Goal: Transaction & Acquisition: Purchase product/service

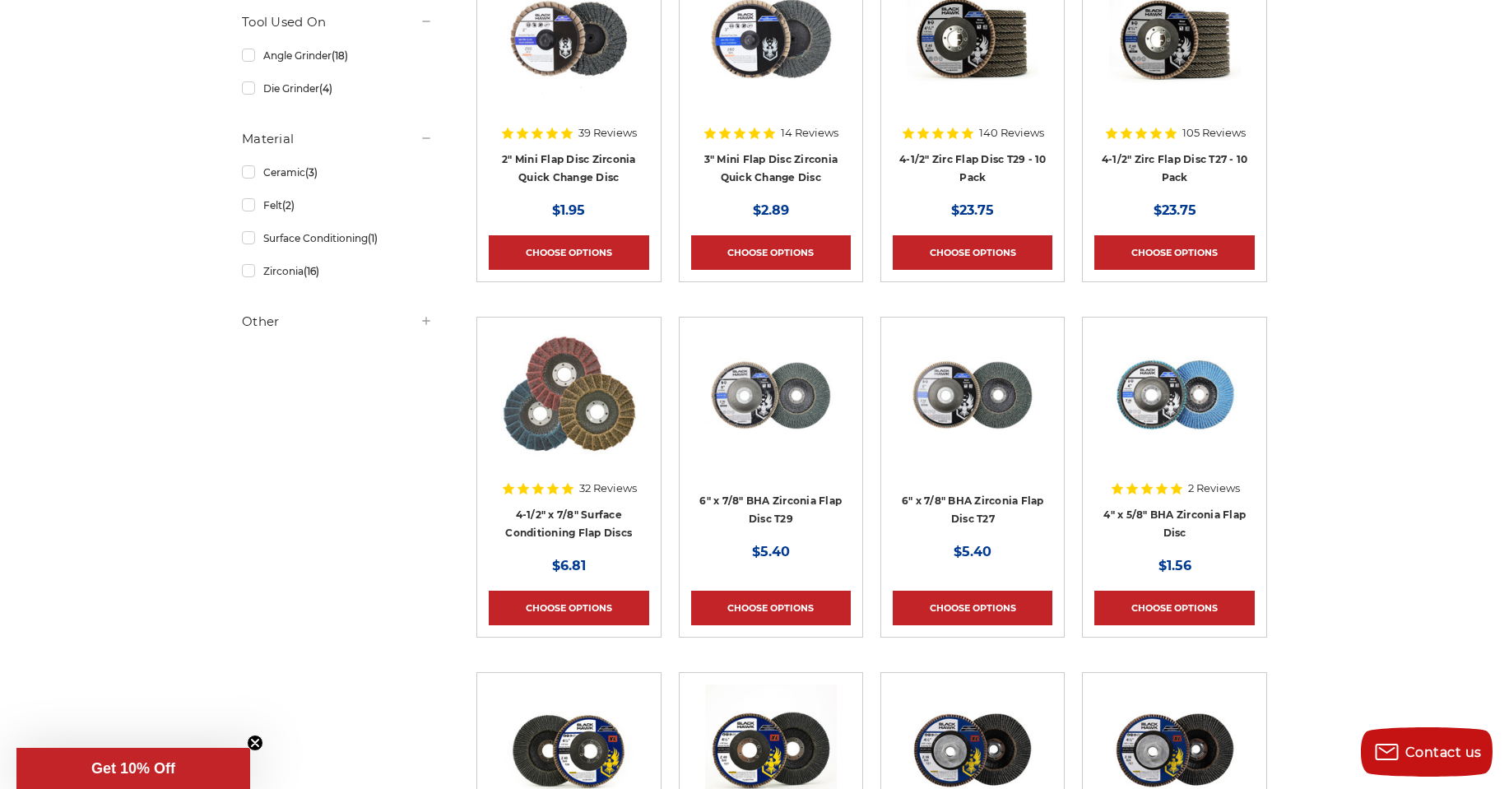
scroll to position [411, 0]
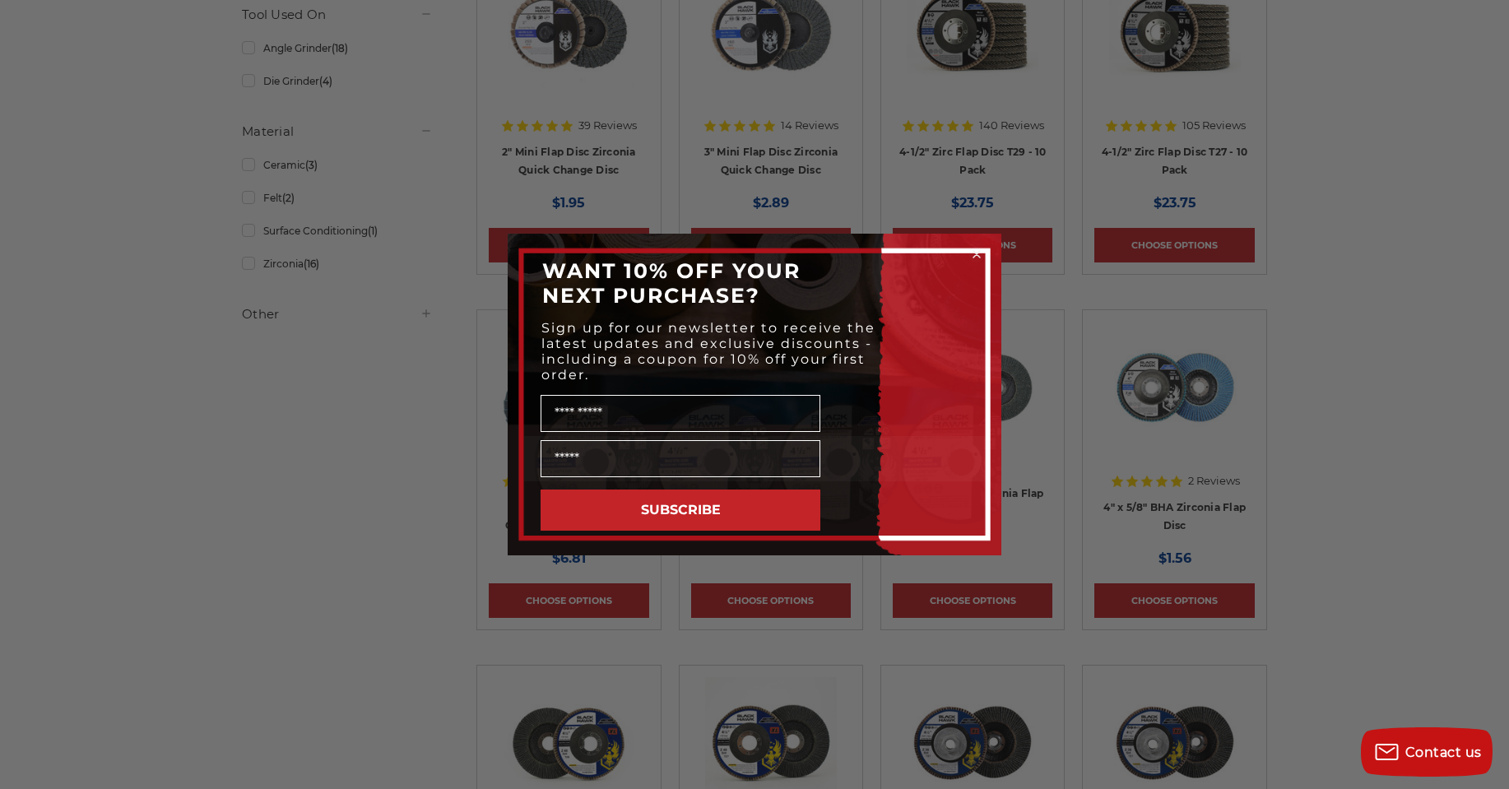
click at [977, 255] on icon "Close dialog" at bounding box center [976, 254] width 7 height 7
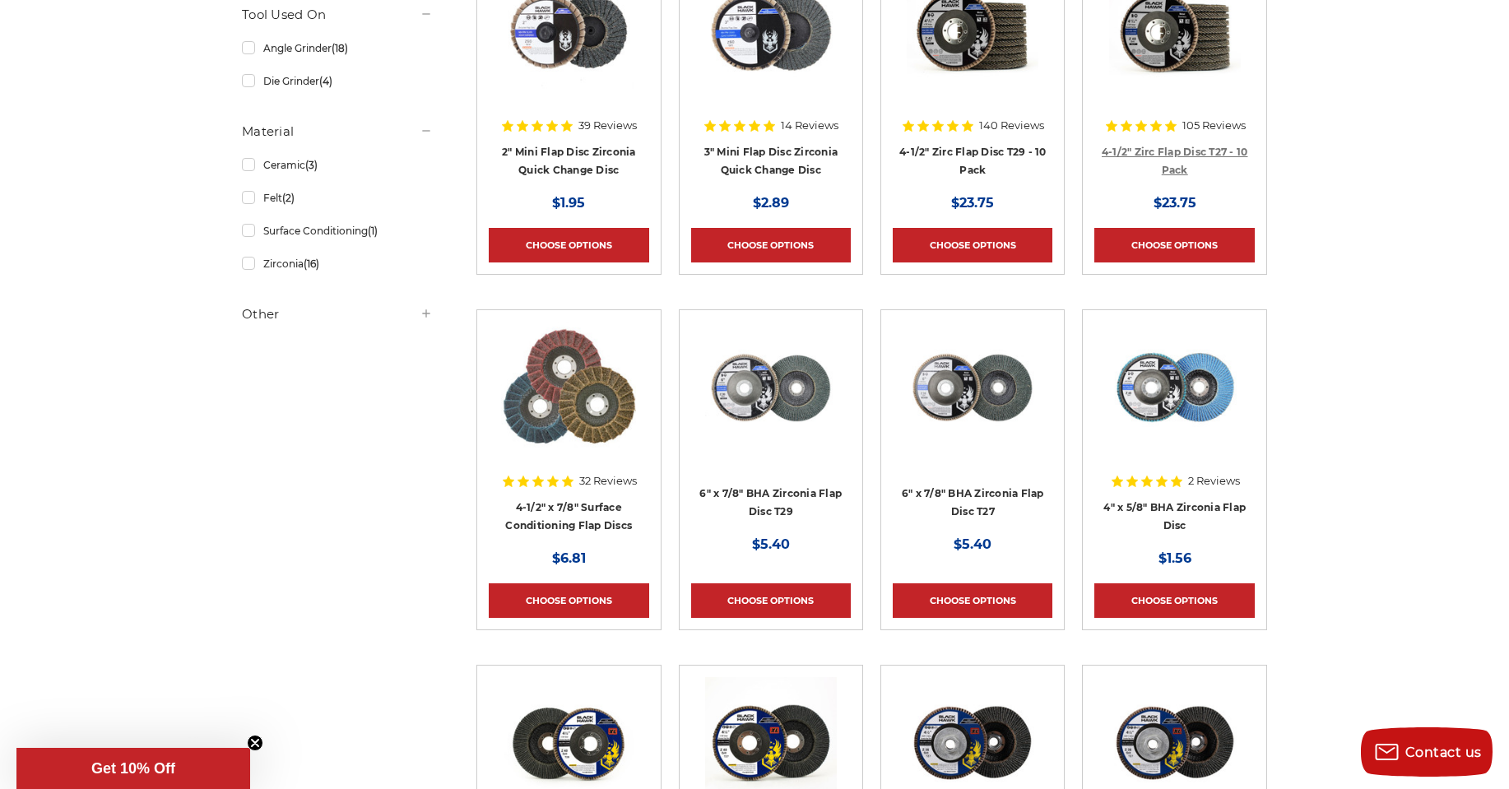
click at [1184, 153] on link "4-1/2" Zirc Flap Disc T27 - 10 Pack" at bounding box center [1175, 161] width 146 height 31
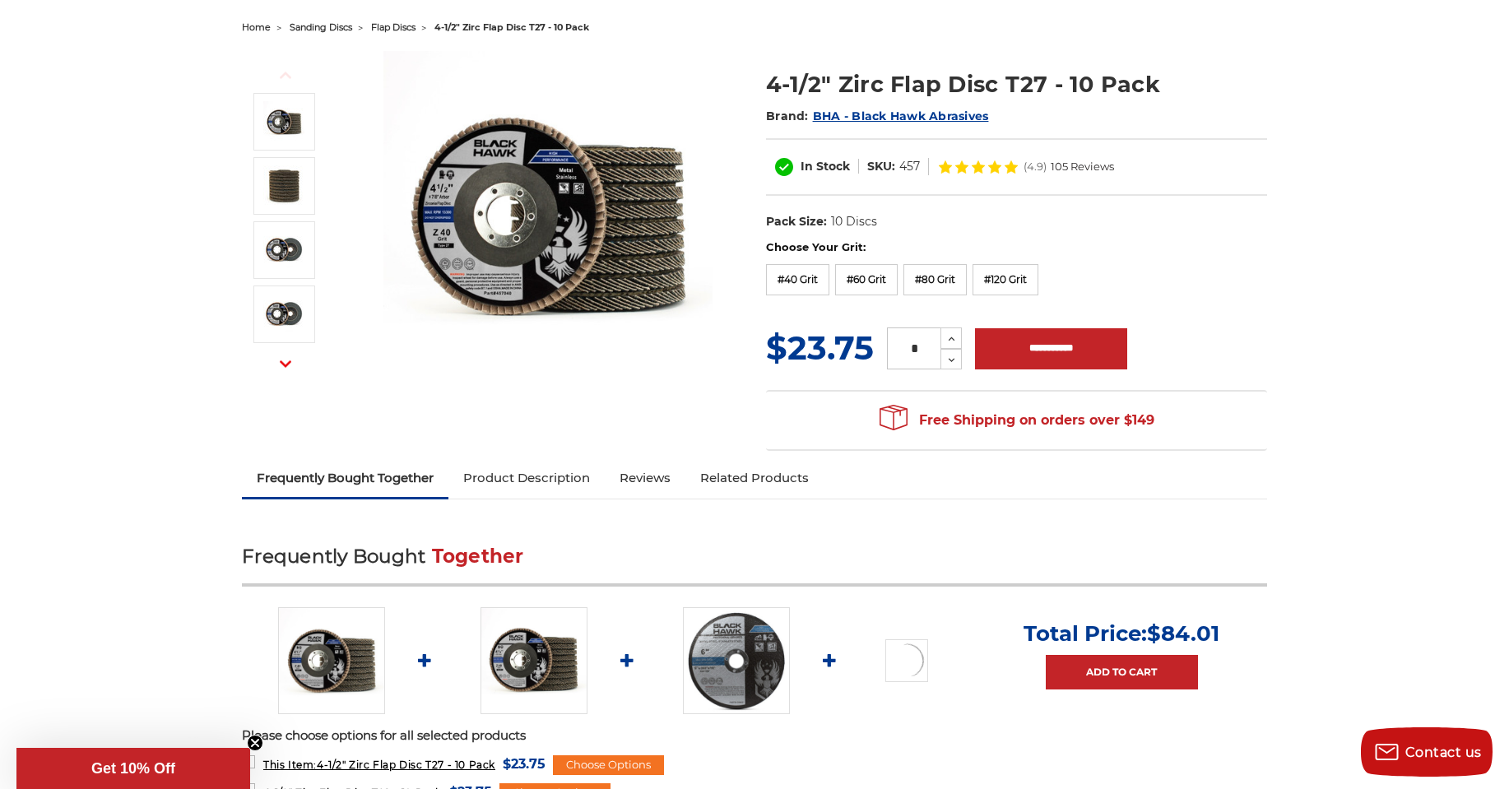
click at [536, 472] on link "Product Description" at bounding box center [526, 478] width 156 height 36
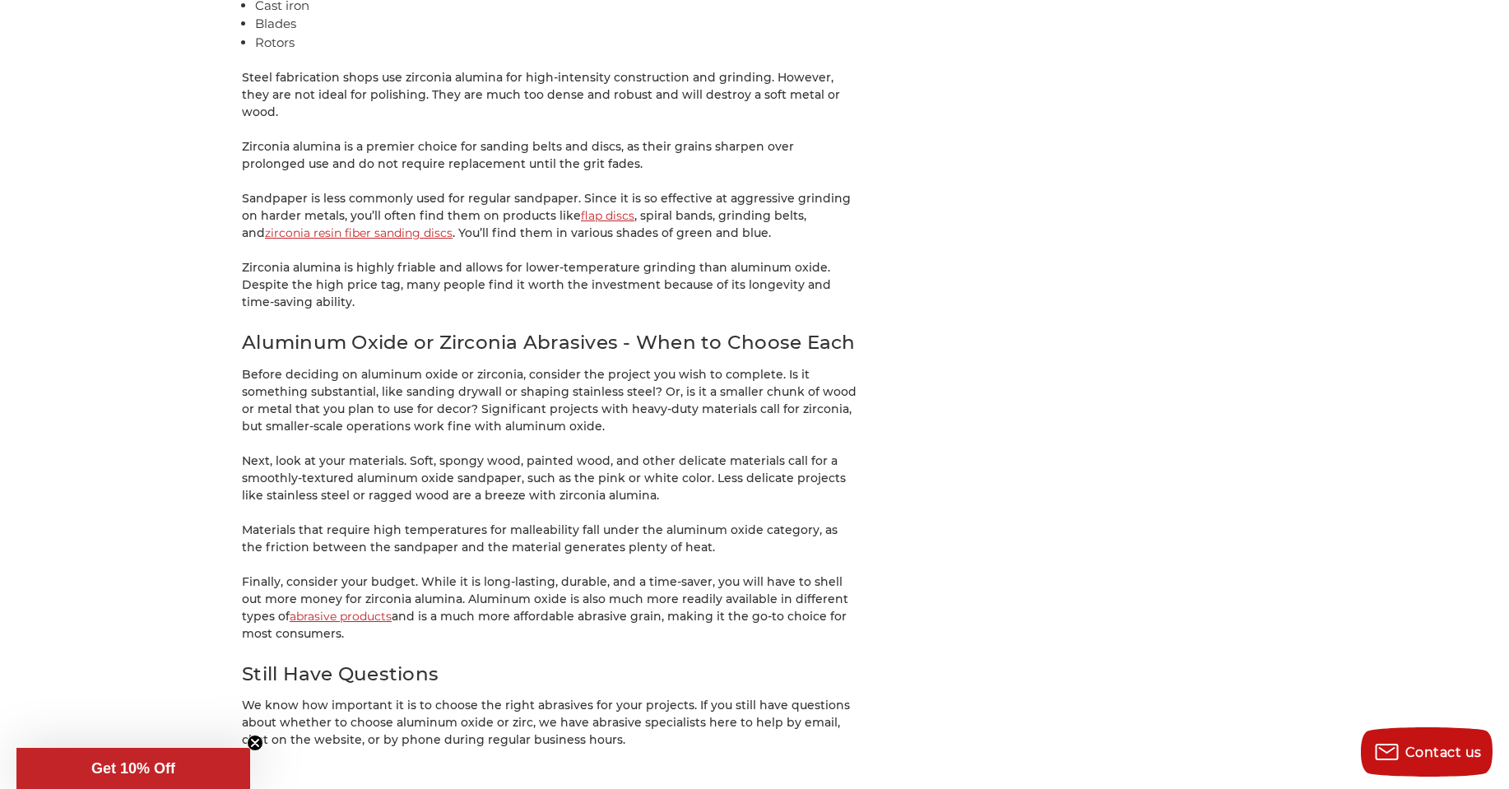
scroll to position [3537, 0]
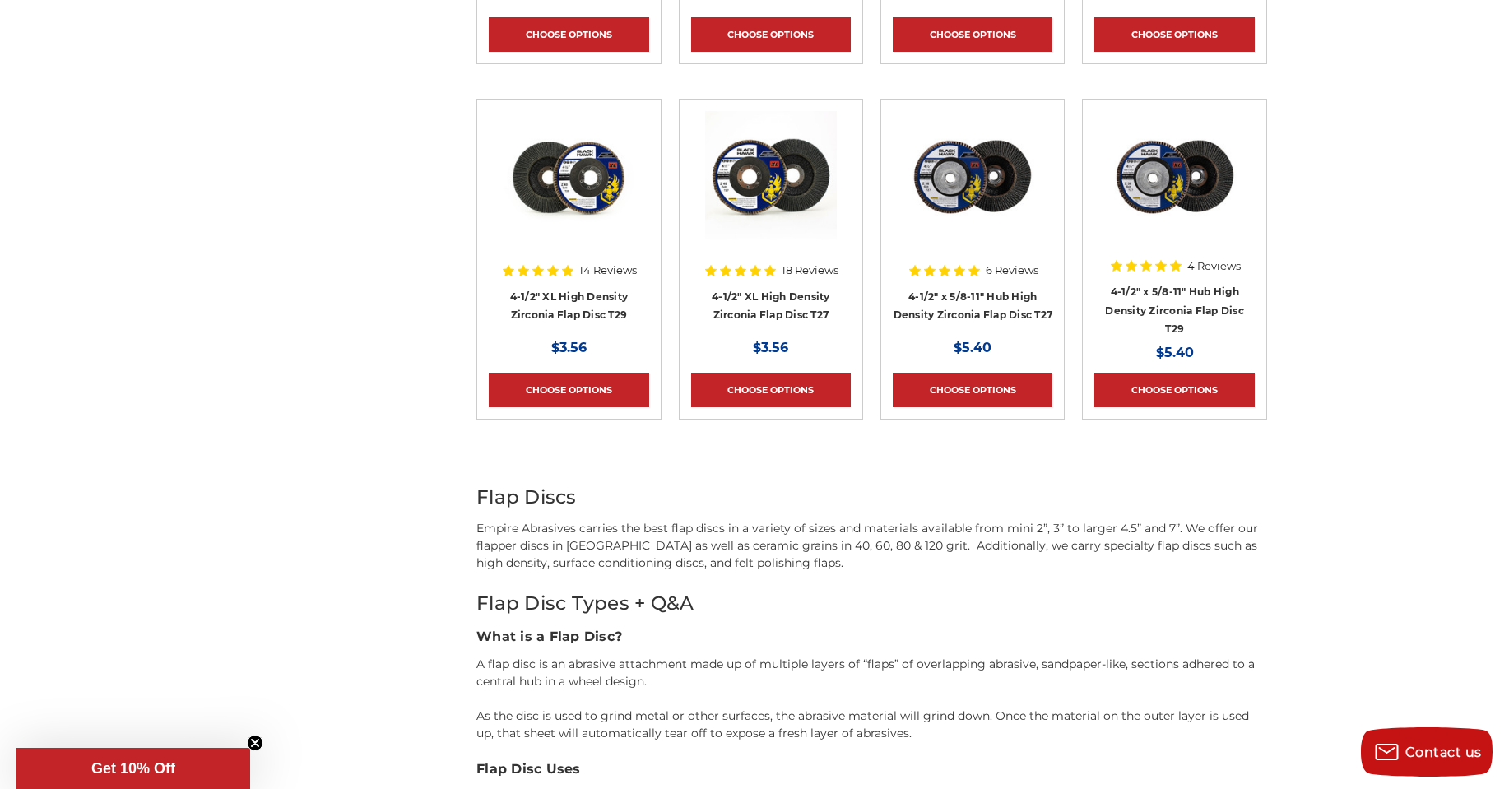
scroll to position [1069, 0]
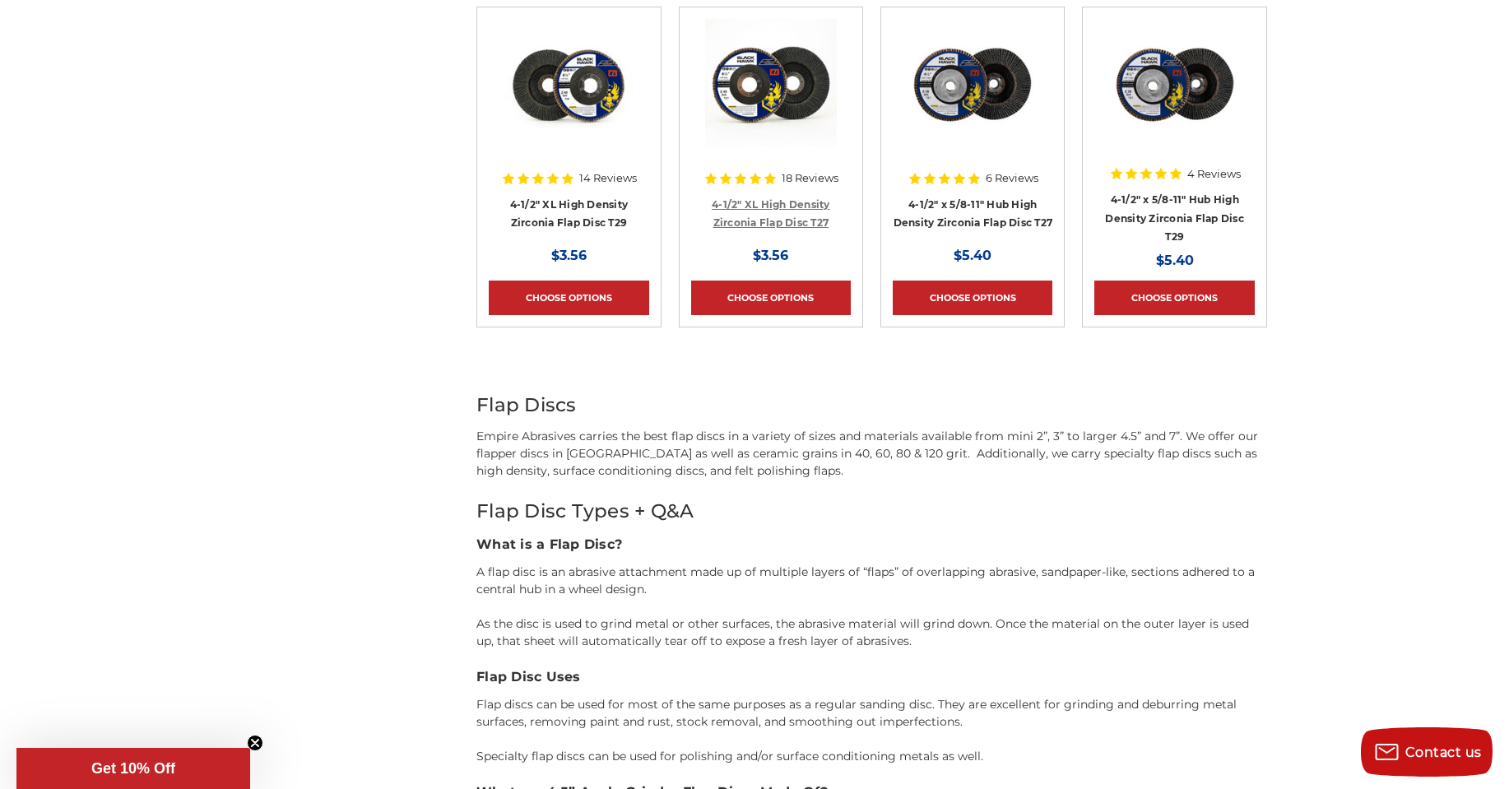
click at [799, 204] on link "4-1/2" XL High Density Zirconia Flap Disc T27" at bounding box center [771, 213] width 118 height 31
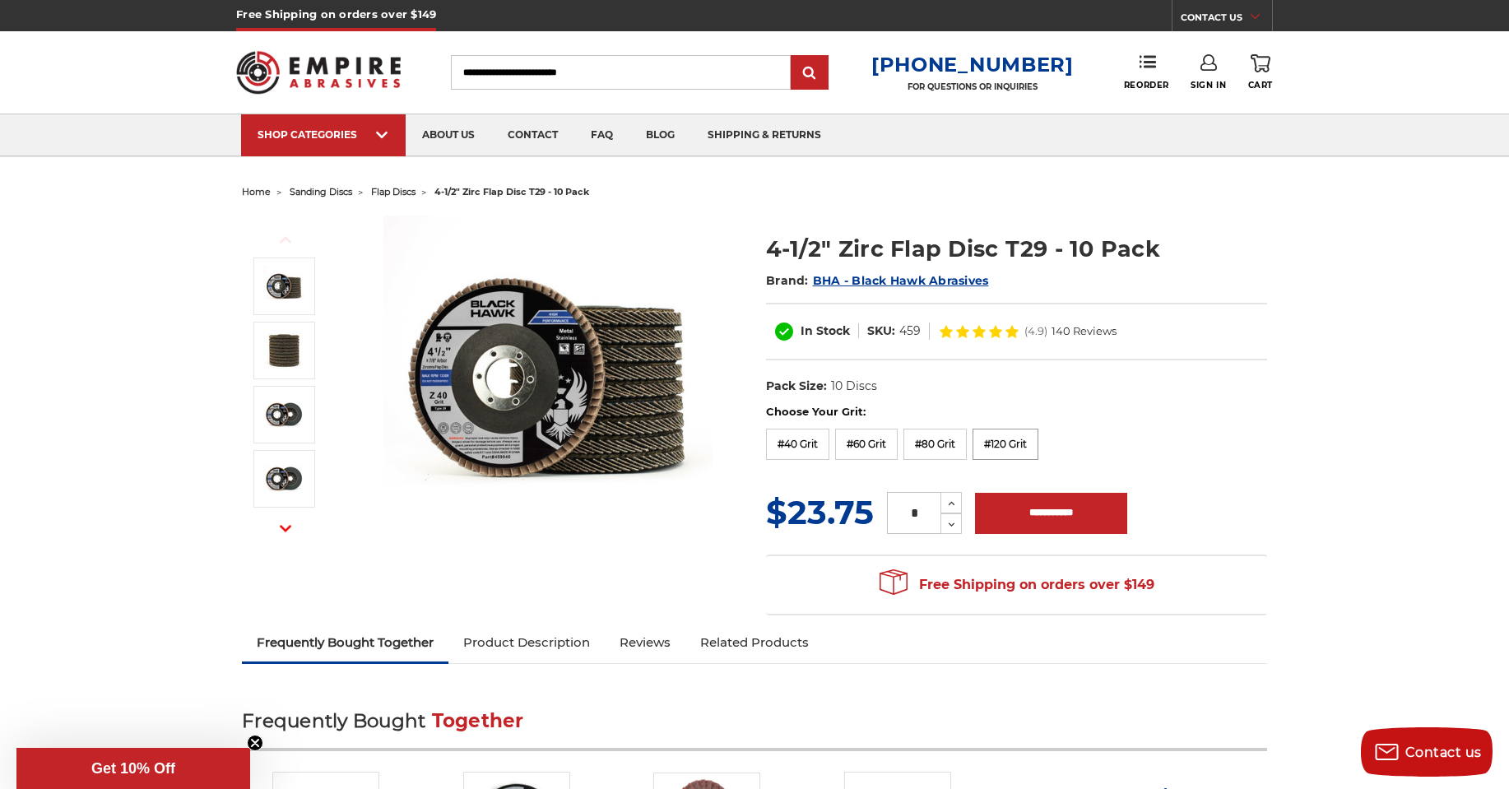
click at [1026, 445] on label "#120 Grit" at bounding box center [1005, 444] width 66 height 31
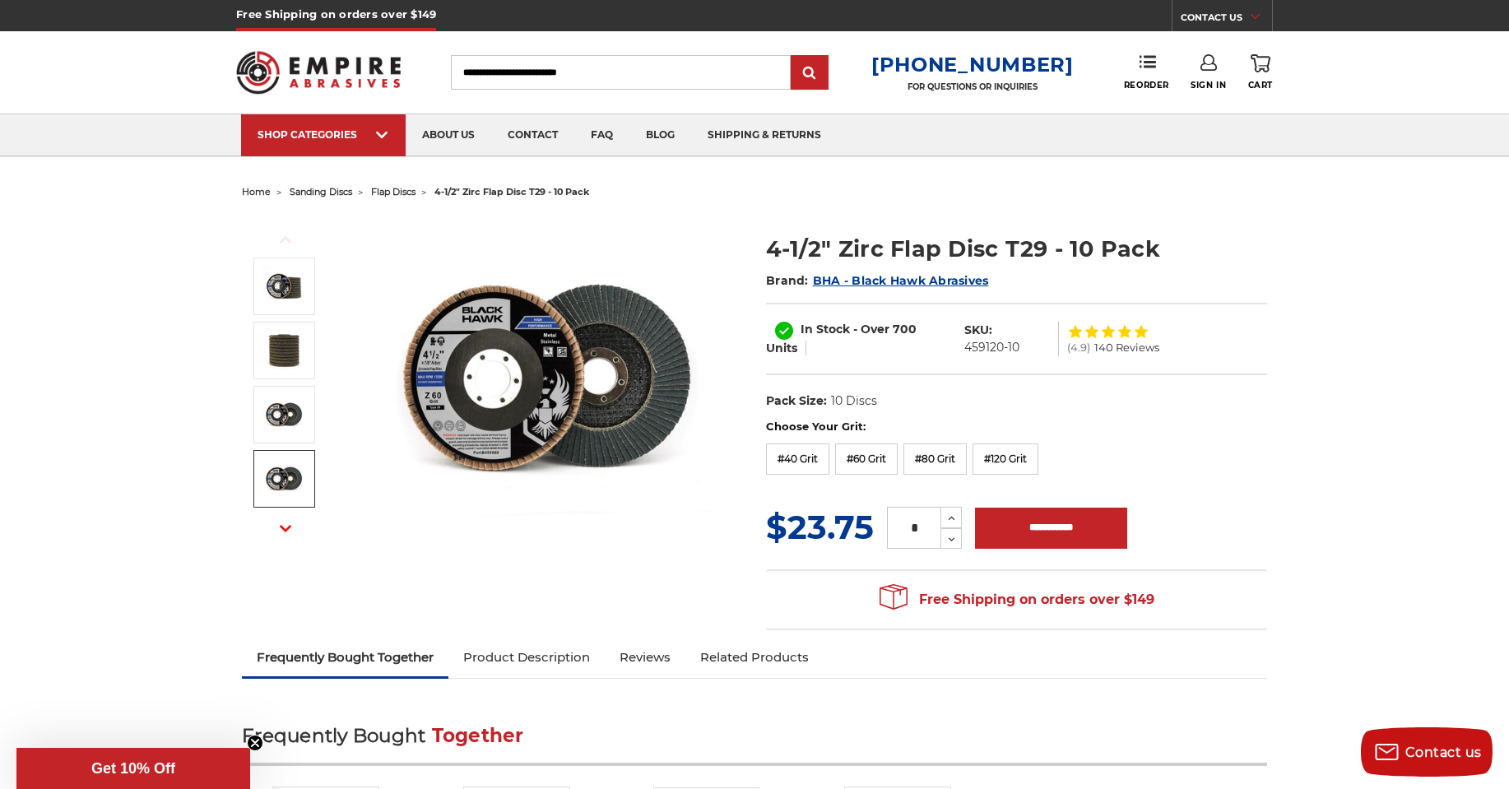
click at [290, 531] on icon "button" at bounding box center [286, 528] width 12 height 12
click at [291, 348] on img at bounding box center [283, 350] width 41 height 41
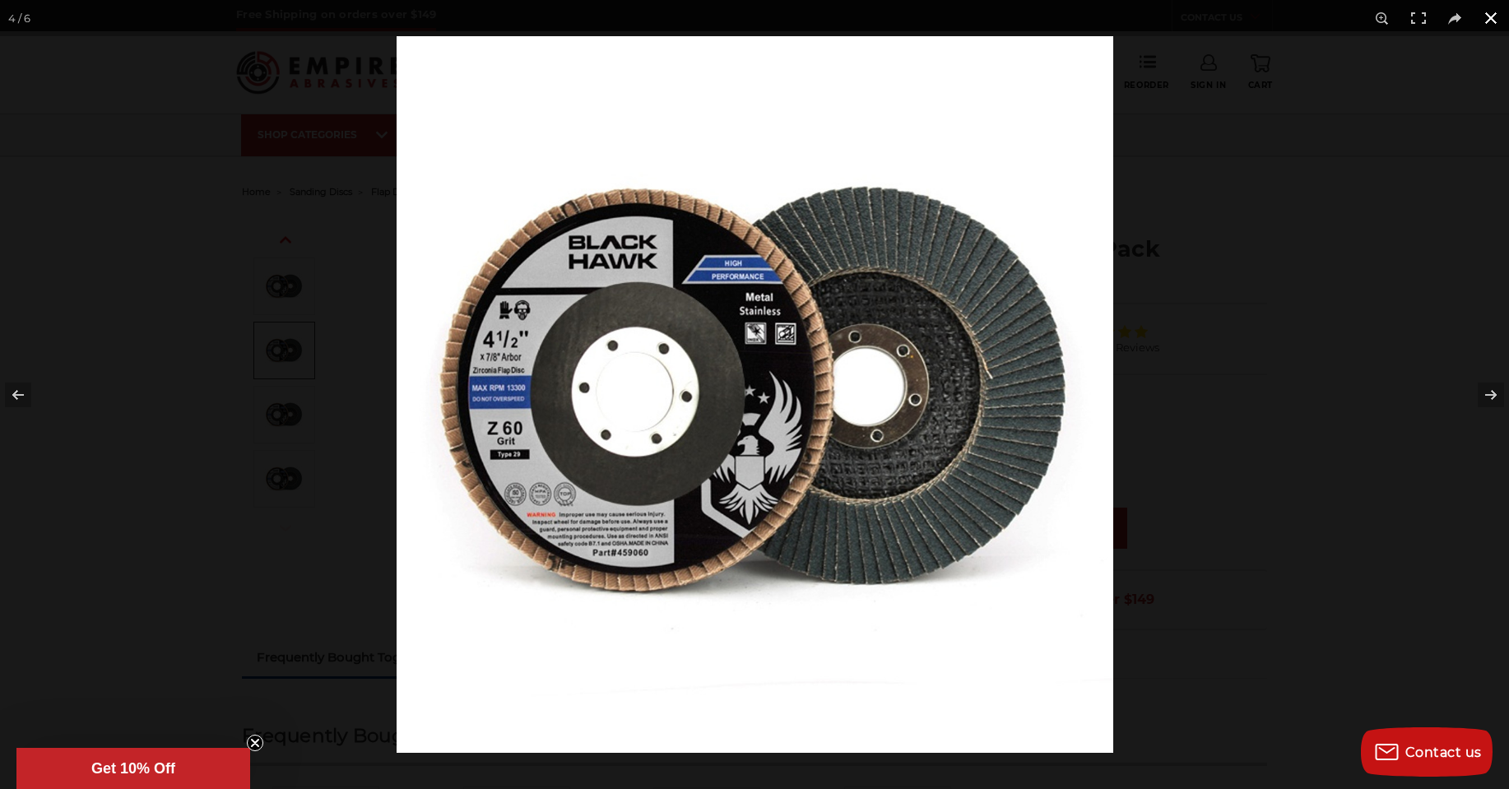
click at [1487, 19] on button at bounding box center [1491, 18] width 36 height 36
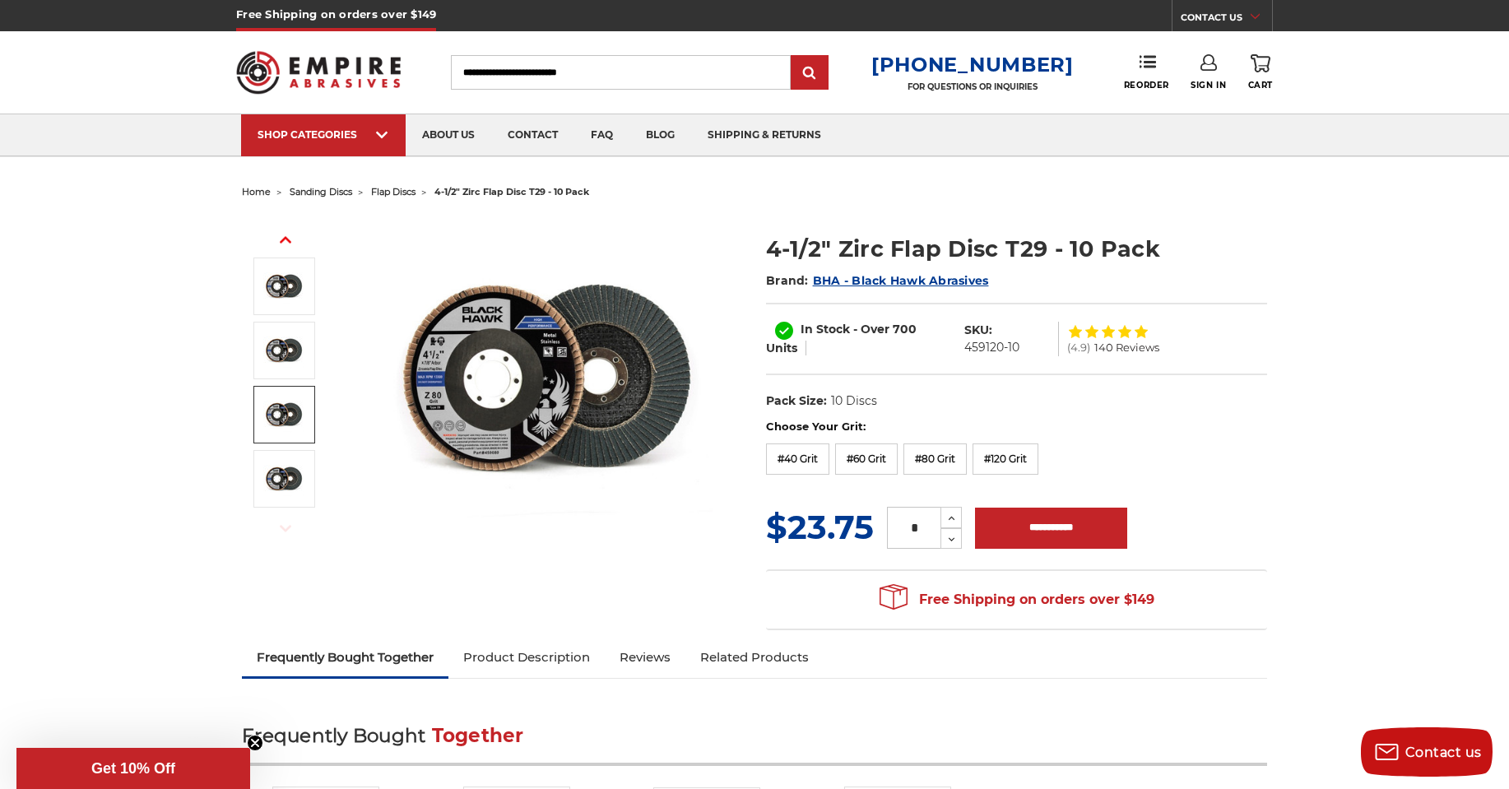
click at [1148, 256] on h1 "4-1/2" Zirc Flap Disc T29 - 10 Pack" at bounding box center [1016, 249] width 501 height 32
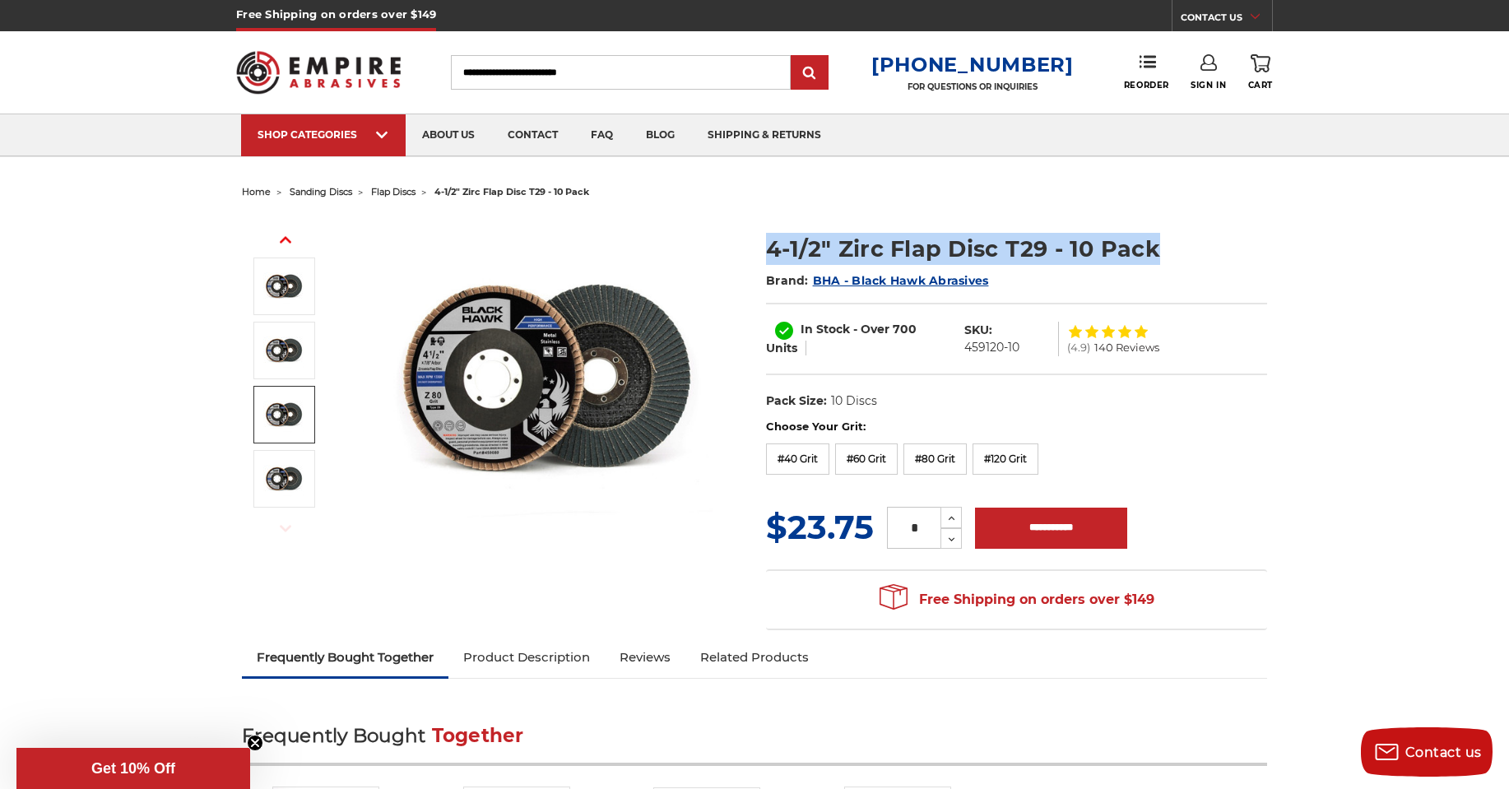
drag, startPoint x: 1153, startPoint y: 248, endPoint x: 750, endPoint y: 248, distance: 403.1
click at [750, 248] on div "Previous Next Brand:" at bounding box center [754, 421] width 1048 height 435
copy div "4-1/2" Zirc Flap Disc T29 - 10 Pack"
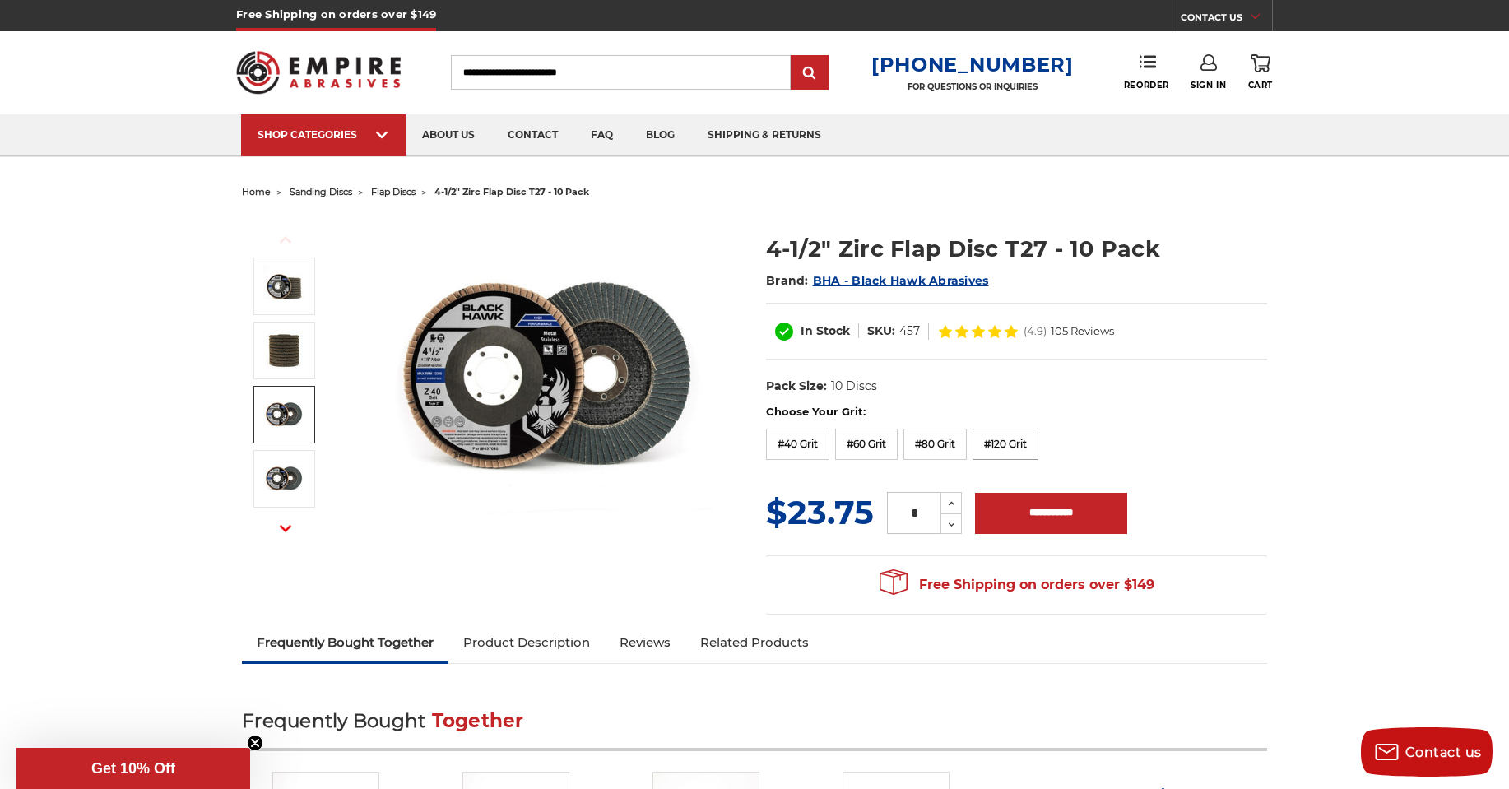
click at [986, 441] on label "#120 Grit" at bounding box center [1005, 444] width 66 height 31
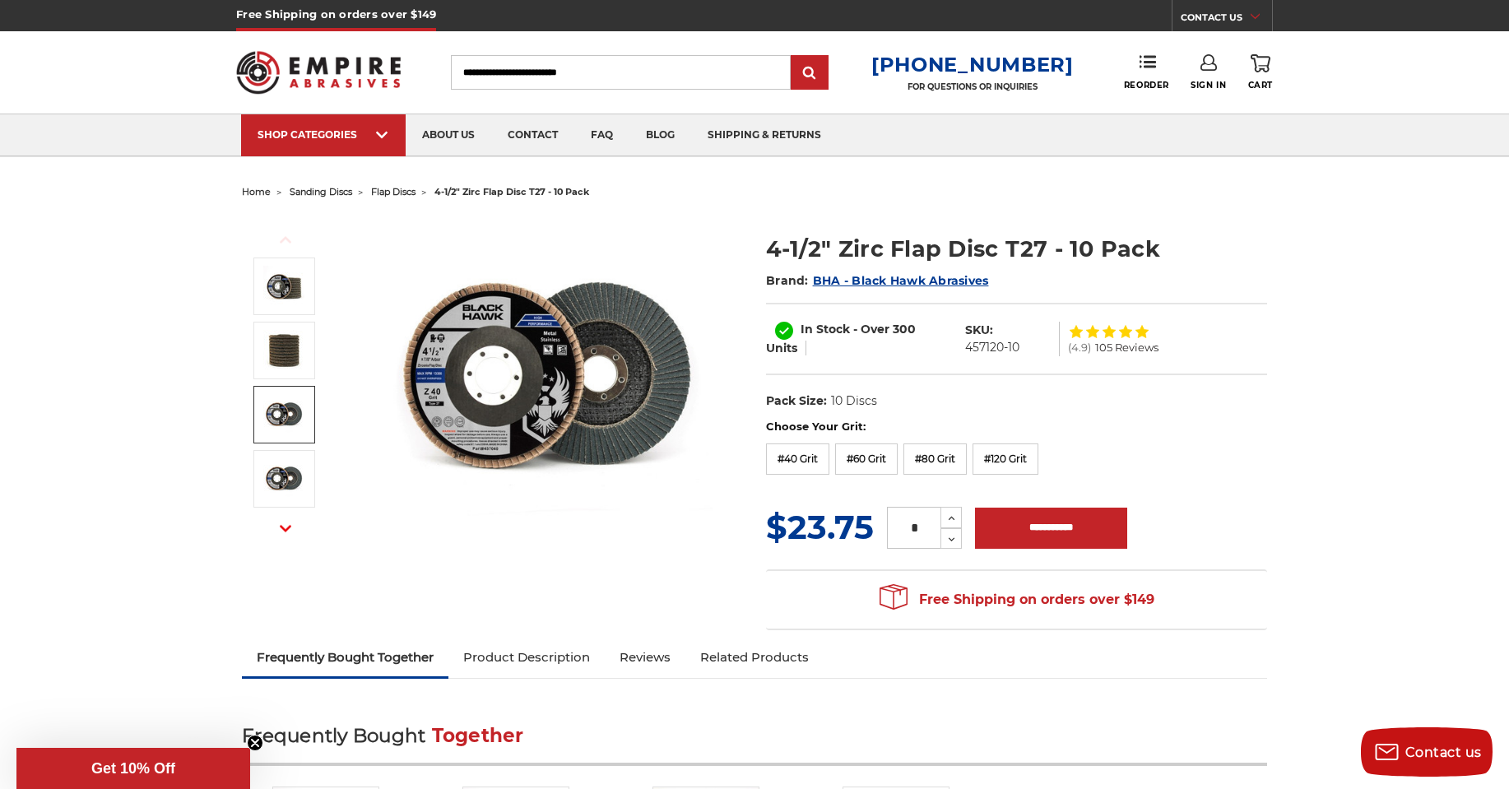
click at [285, 413] on img at bounding box center [283, 414] width 41 height 41
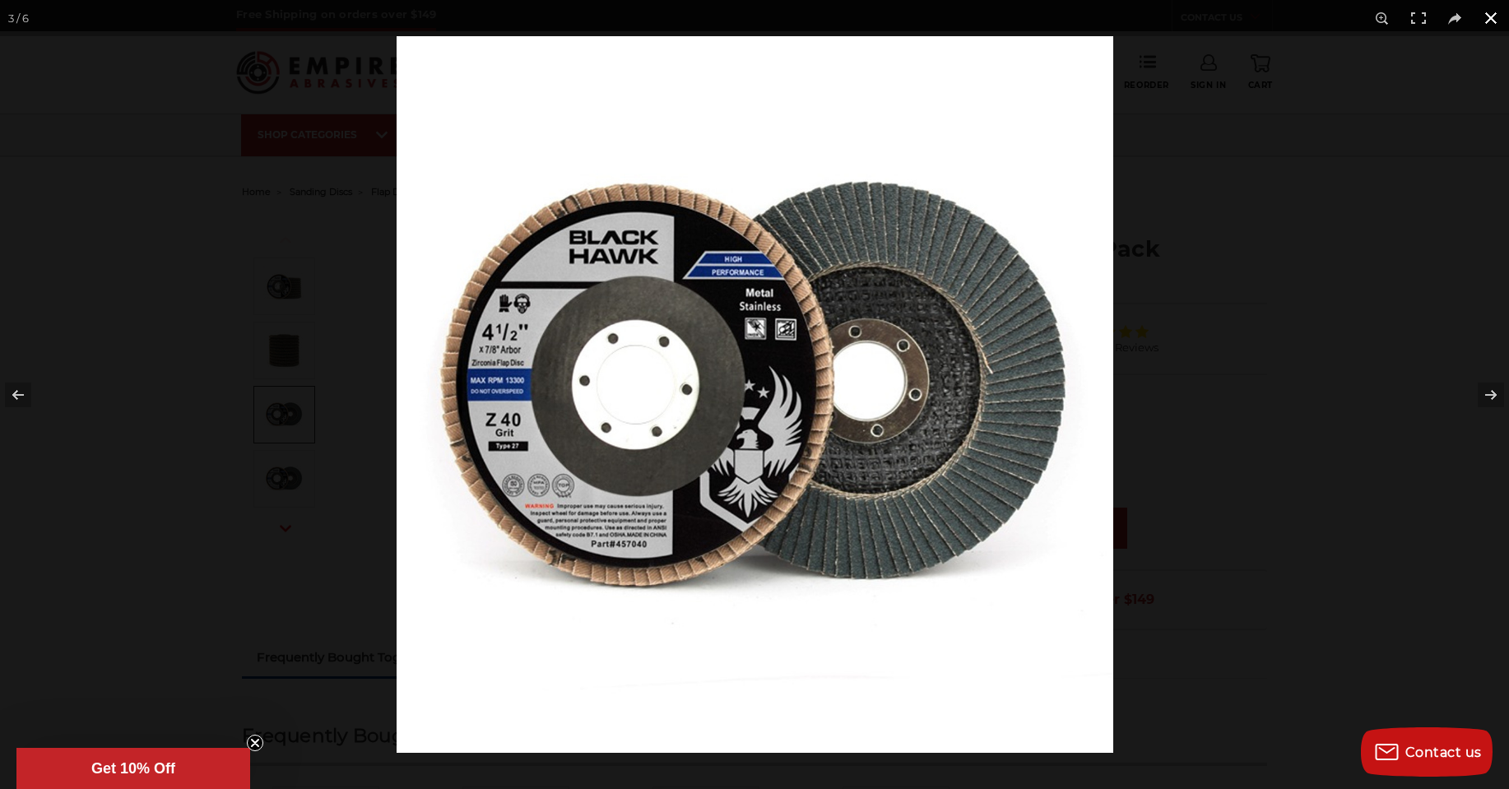
click at [1494, 16] on button at bounding box center [1491, 18] width 36 height 36
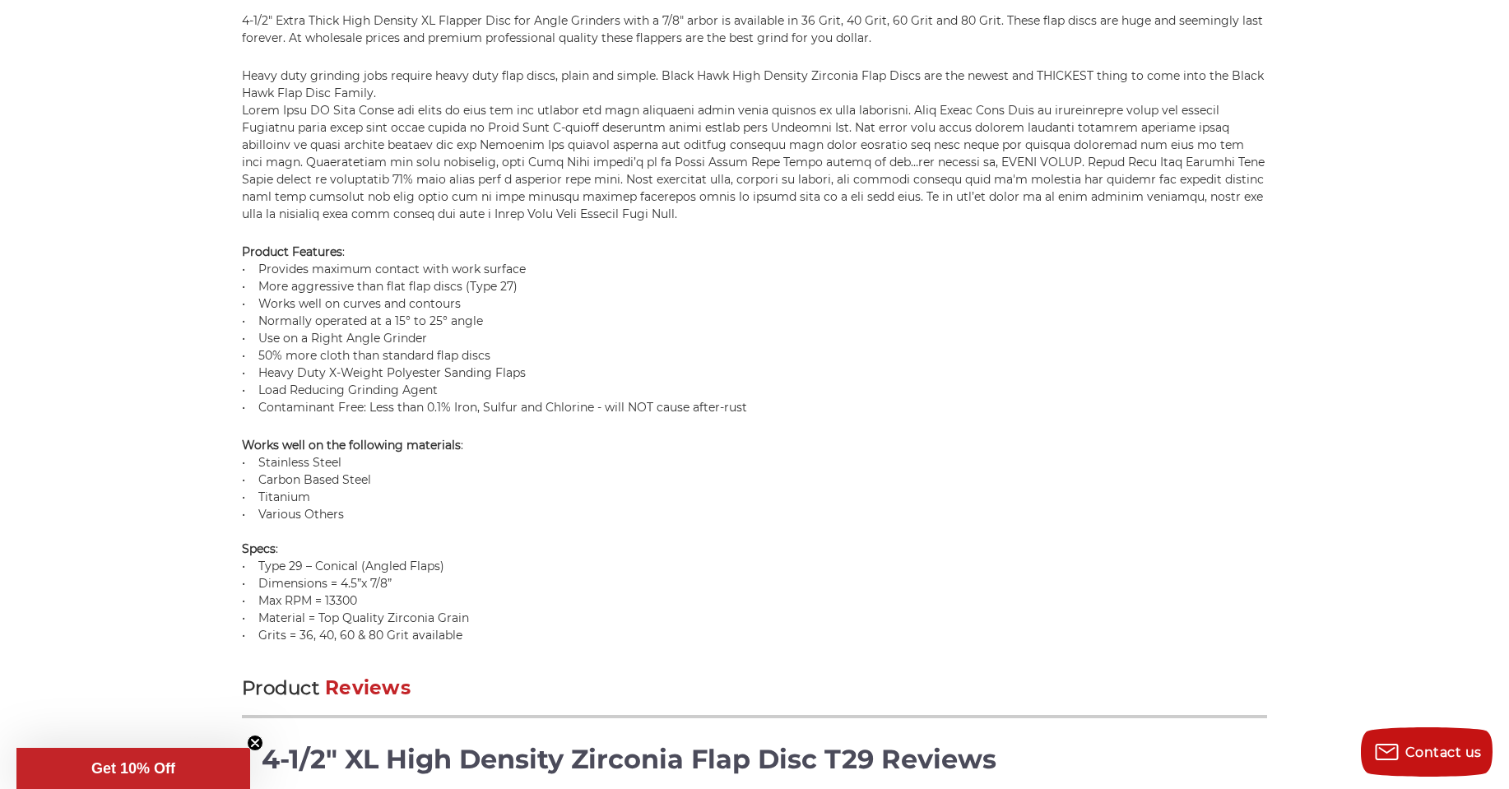
scroll to position [1316, 0]
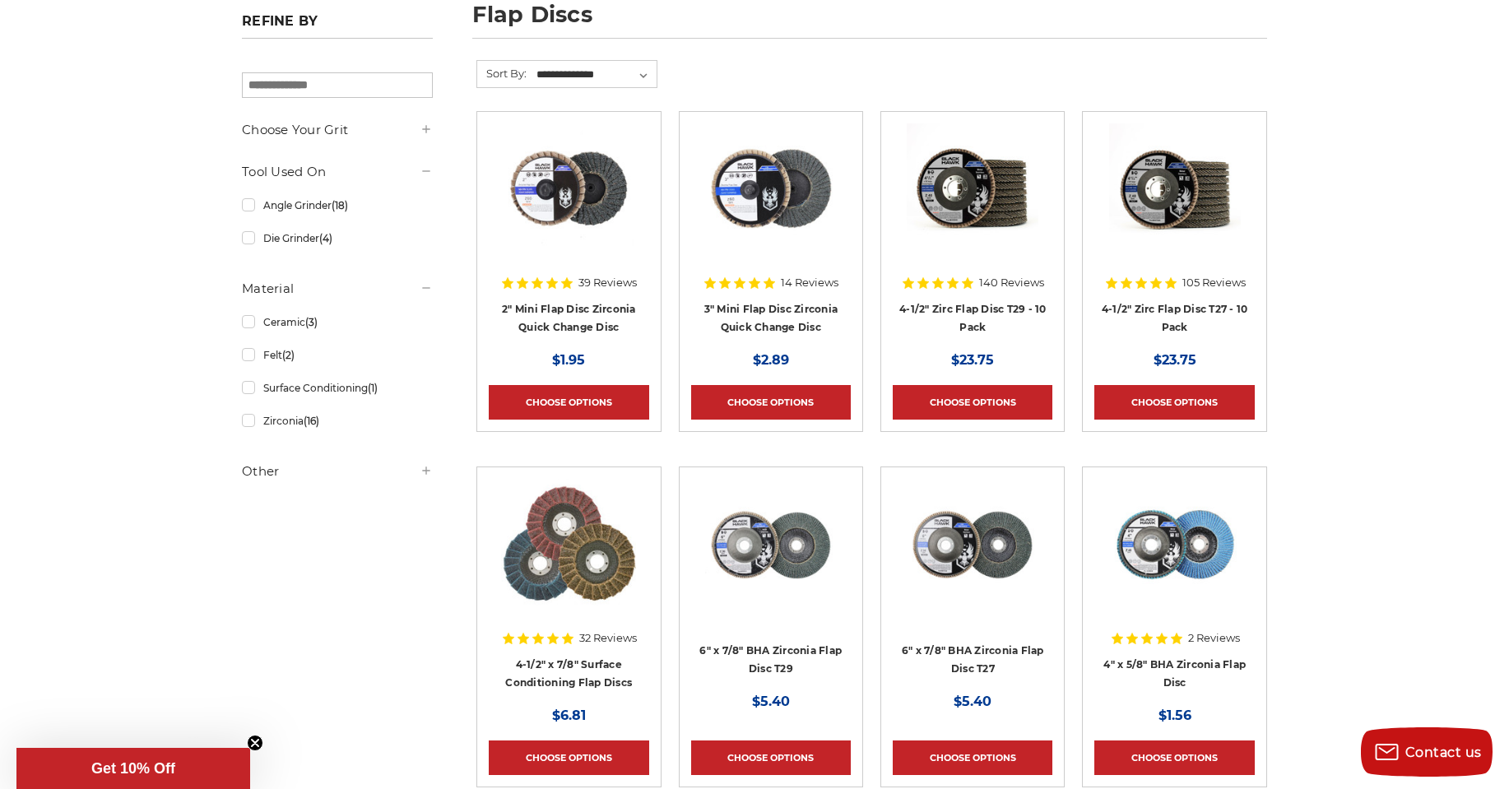
scroll to position [247, 0]
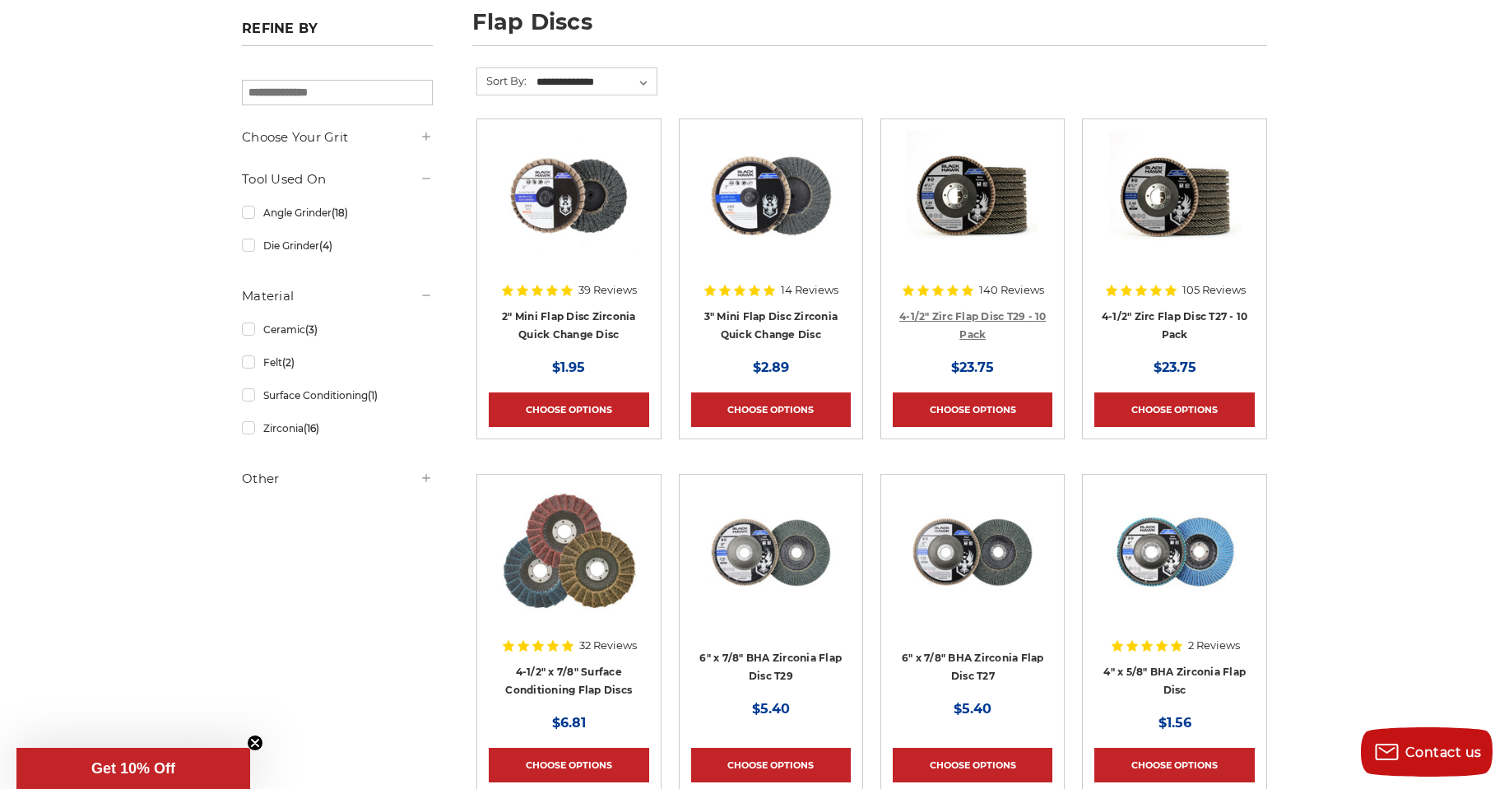
click at [983, 310] on link "4-1/2" Zirc Flap Disc T29 - 10 Pack" at bounding box center [972, 325] width 147 height 31
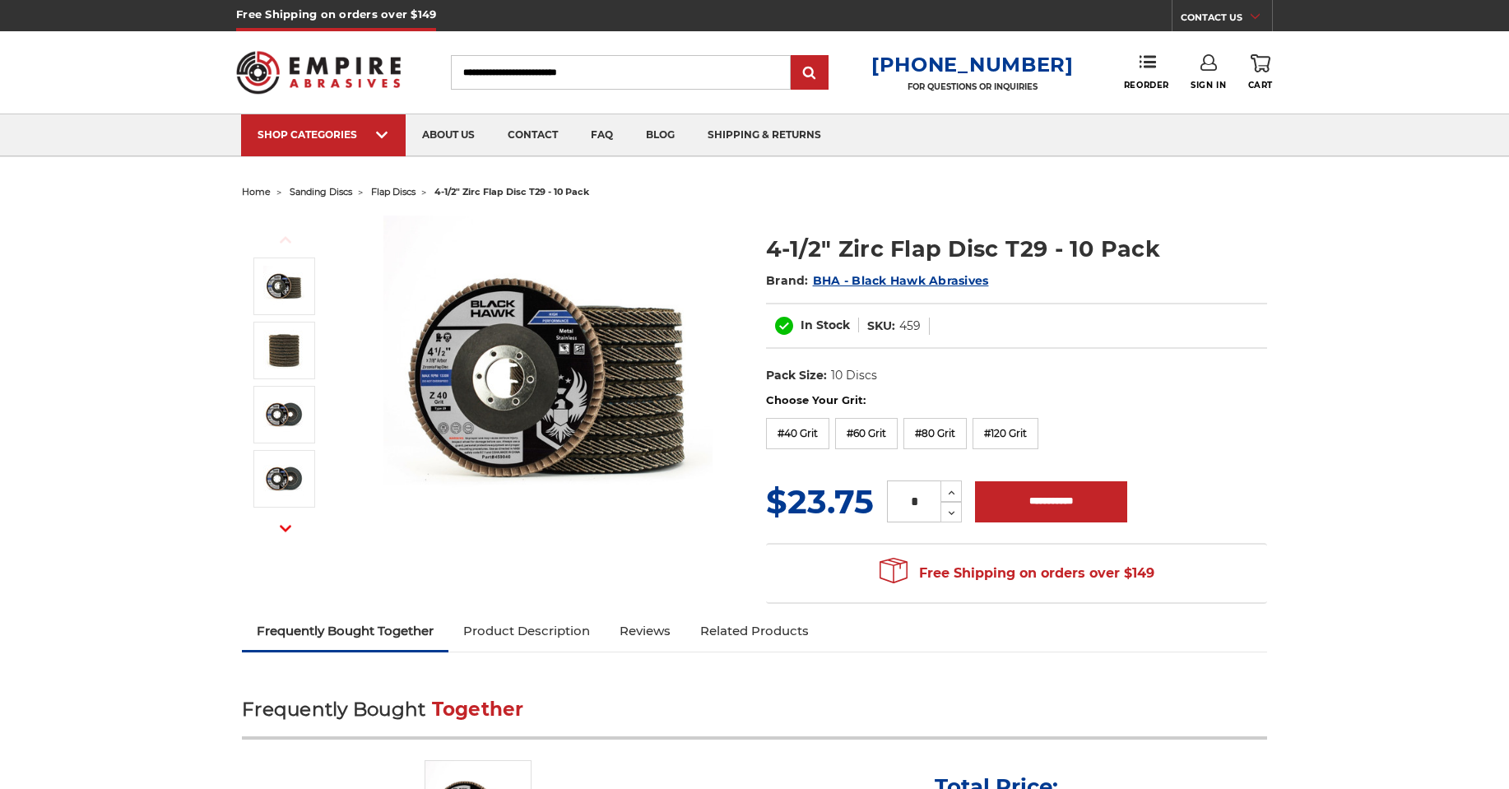
click at [972, 429] on div "Choose Your Grit: #36 Grit #40 Grit #60 Grit #80 Grit #120 Grit" at bounding box center [1016, 423] width 501 height 62
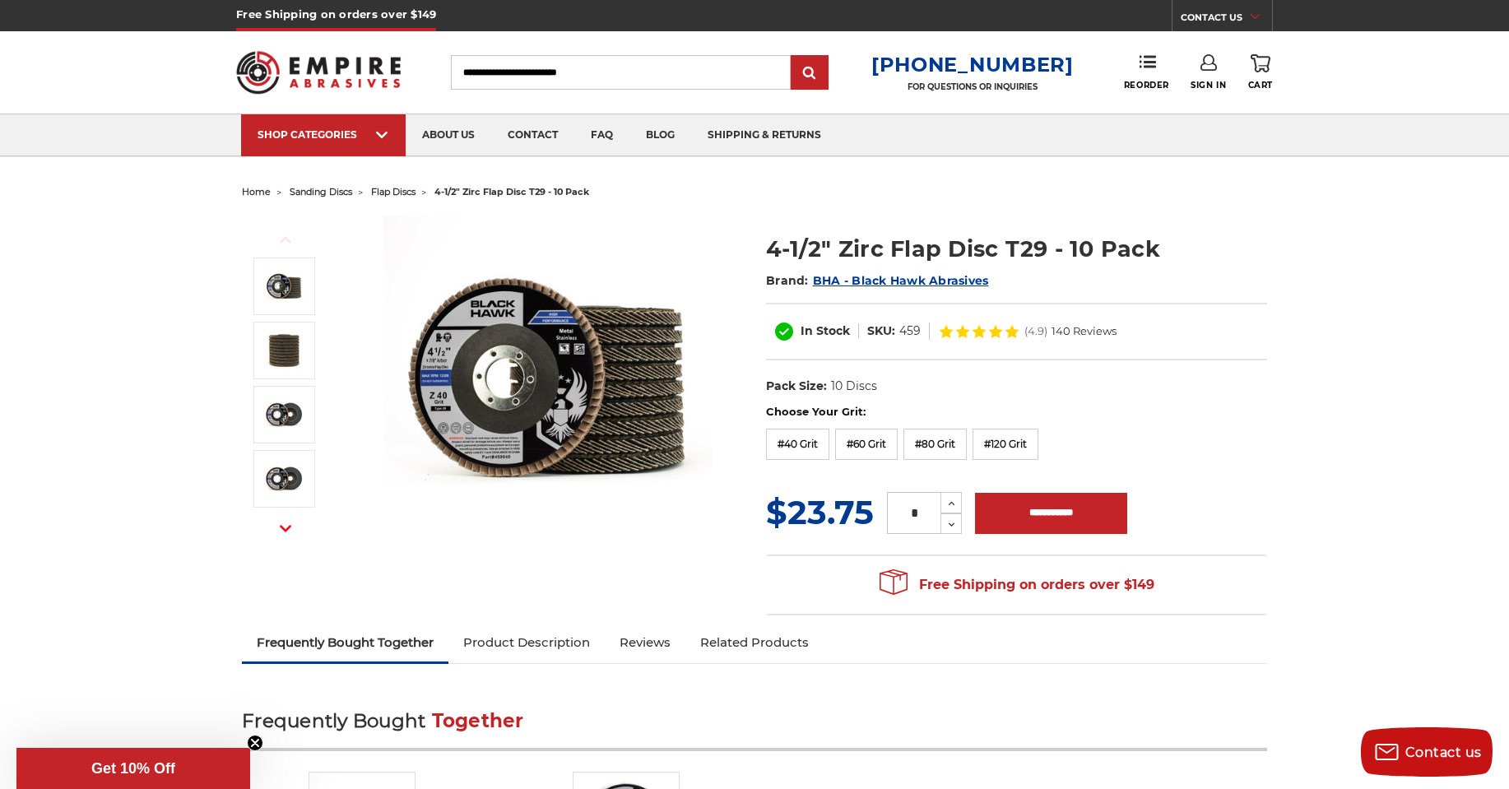
click at [1004, 424] on div "Choose Your Grit: #36 Grit #40 Grit #60 Grit #80 Grit #120 Grit" at bounding box center [1016, 435] width 501 height 62
click at [1007, 444] on label "#120 Grit" at bounding box center [1005, 444] width 66 height 31
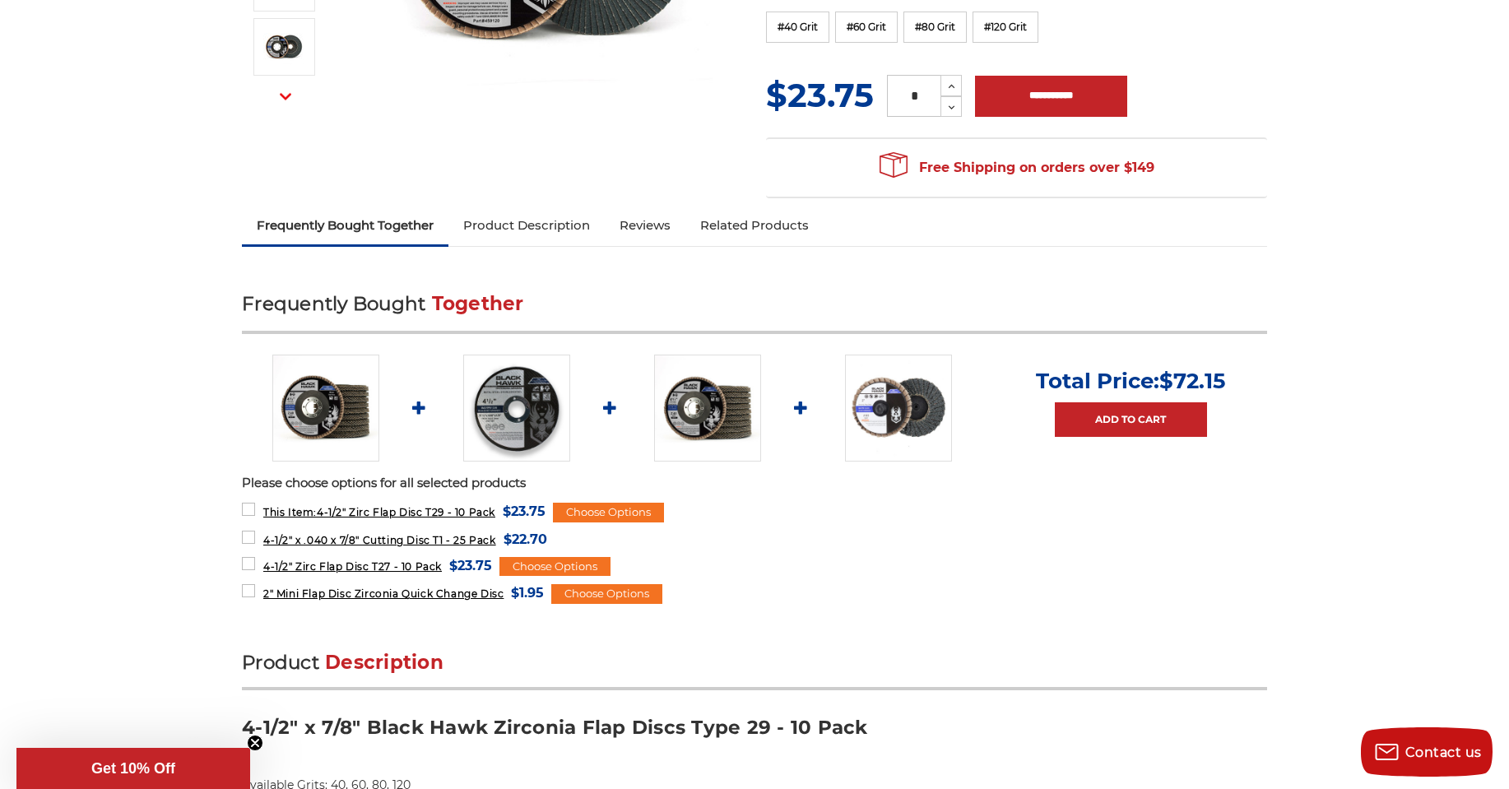
scroll to position [82, 0]
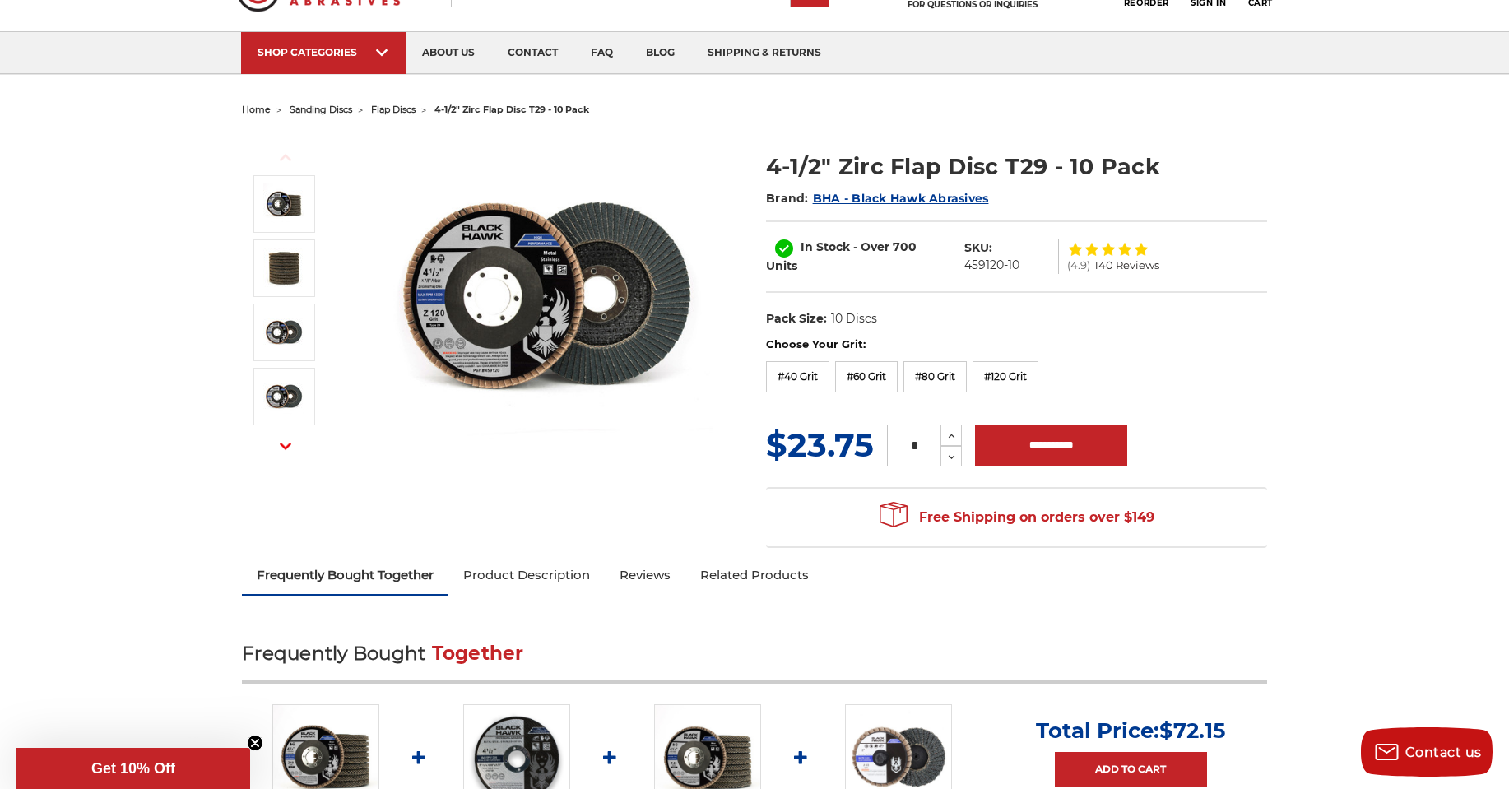
click at [1026, 264] on dl "SKU: 459120-10" at bounding box center [1007, 256] width 103 height 35
drag, startPoint x: 1018, startPoint y: 262, endPoint x: 967, endPoint y: 263, distance: 51.8
click at [967, 263] on dd "459120-10" at bounding box center [991, 265] width 55 height 17
copy dd "459120-10"
click at [1057, 451] on input "**********" at bounding box center [1051, 445] width 152 height 41
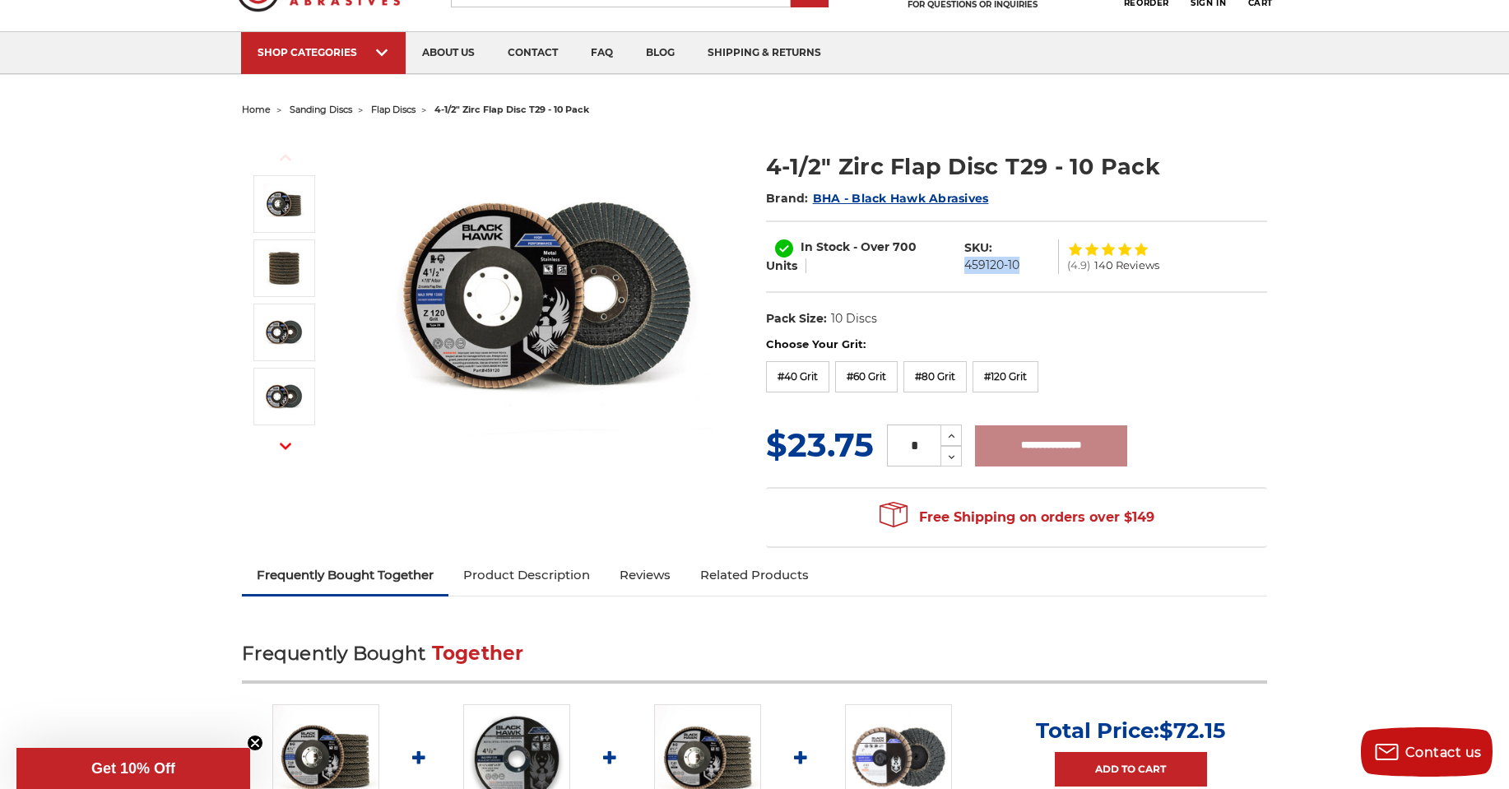
type input "**********"
click at [1261, 2] on span "Cart" at bounding box center [1260, 3] width 25 height 11
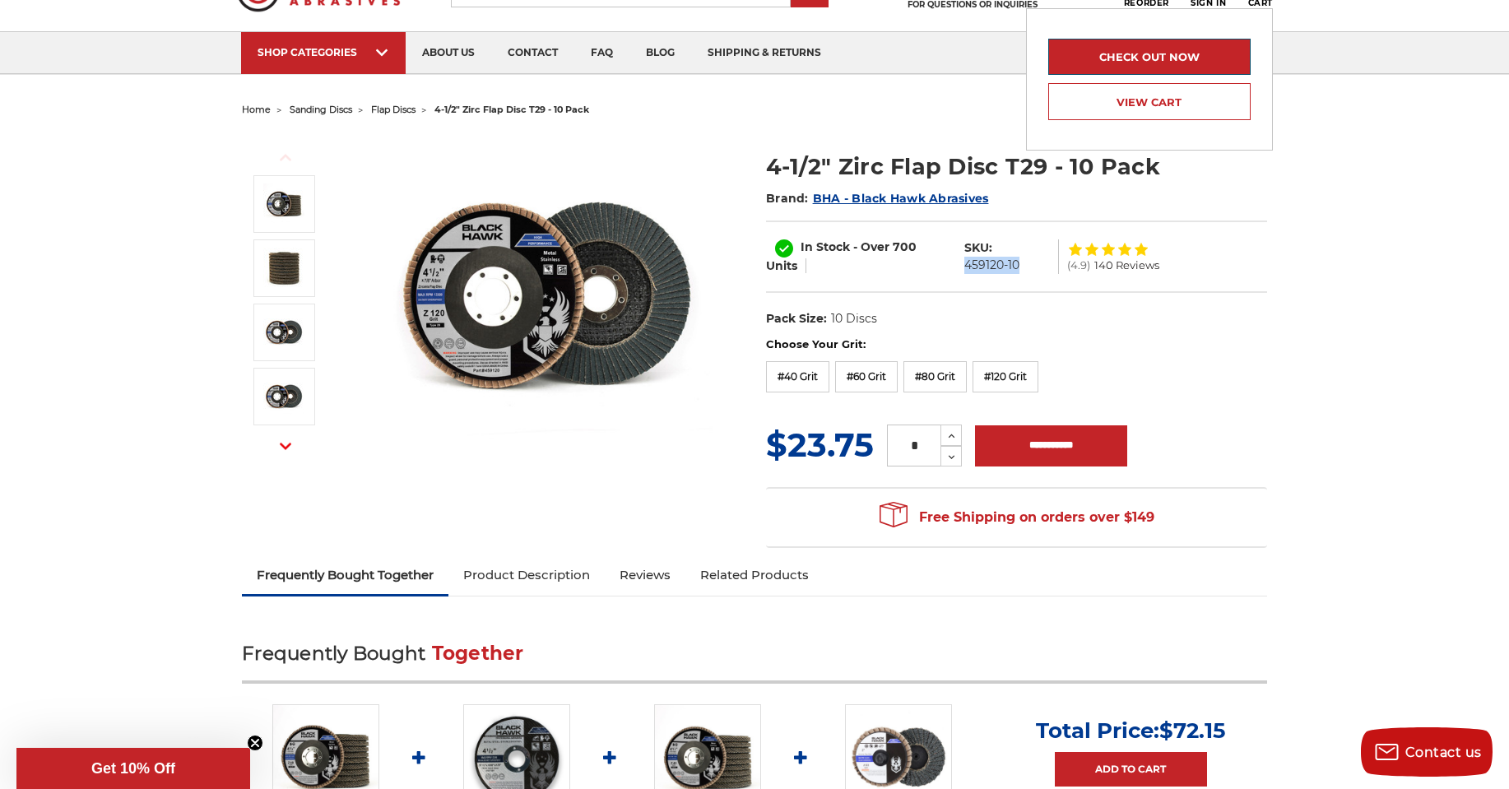
click at [1185, 63] on link "Check out now" at bounding box center [1149, 57] width 202 height 36
